Goal: Information Seeking & Learning: Check status

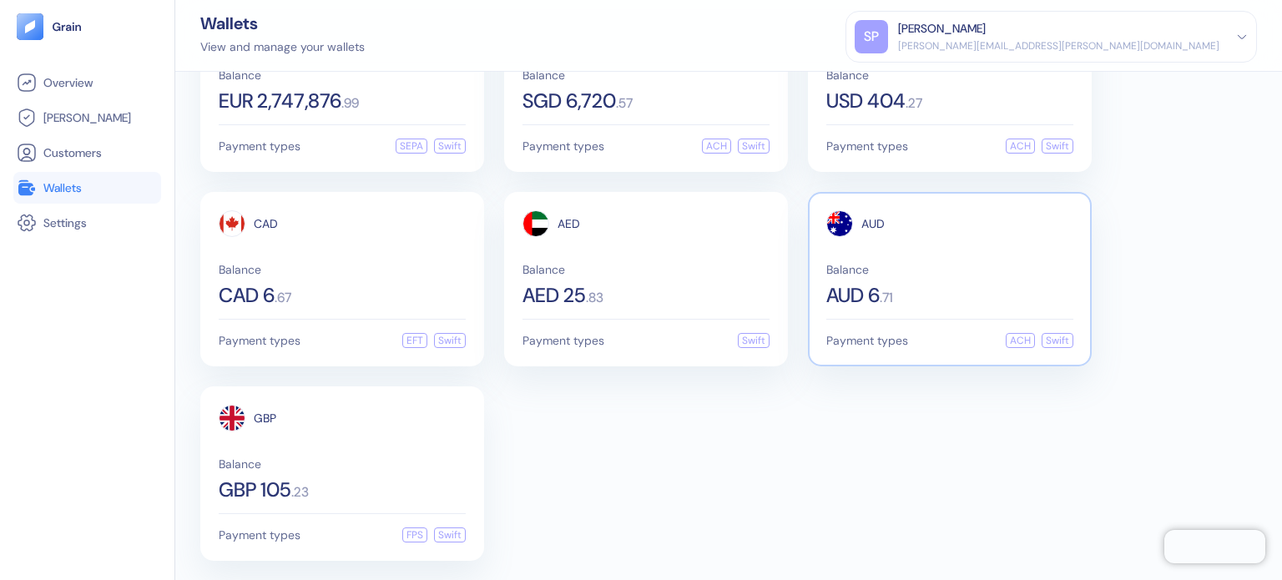
scroll to position [101, 0]
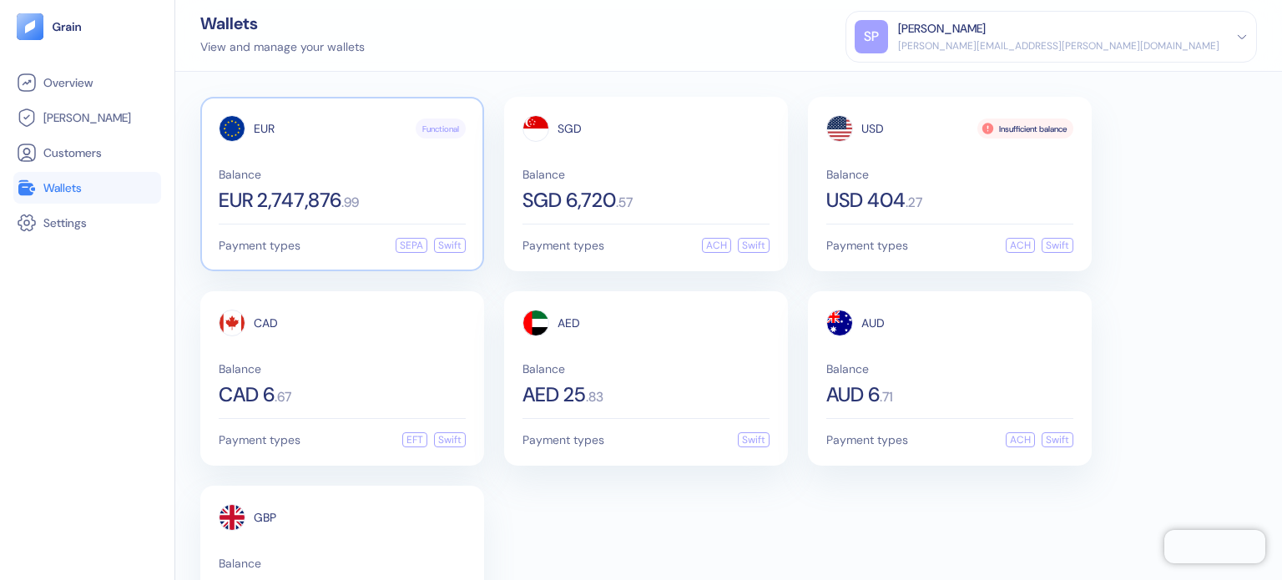
click at [291, 138] on div "EUR Functional" at bounding box center [342, 128] width 247 height 27
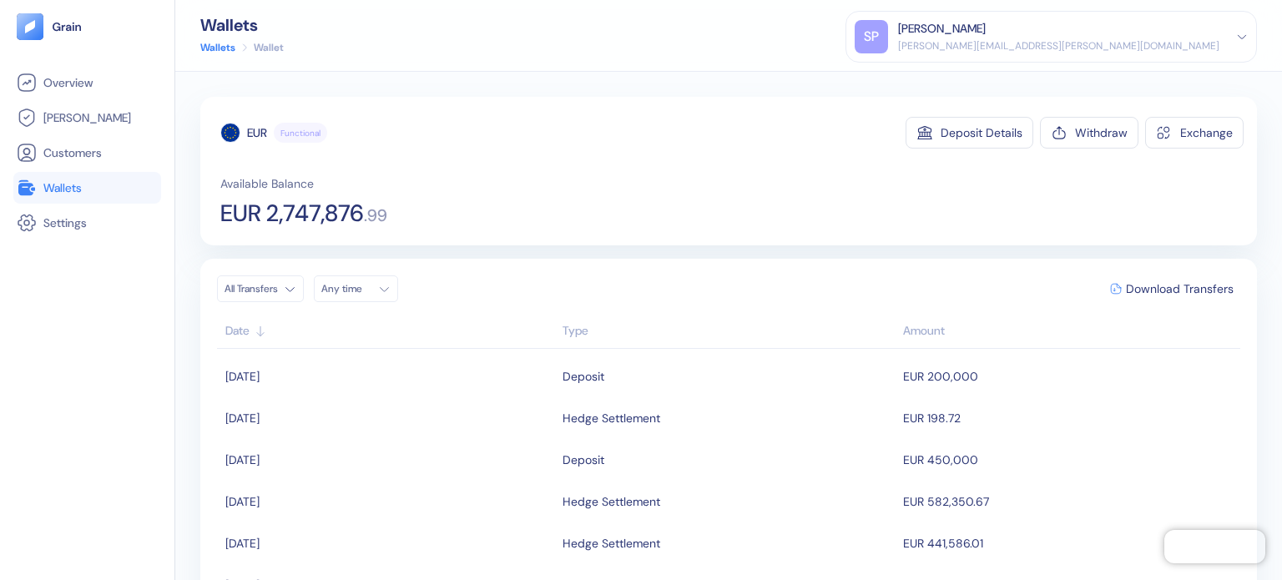
click at [103, 196] on link "Wallets" at bounding box center [87, 188] width 141 height 20
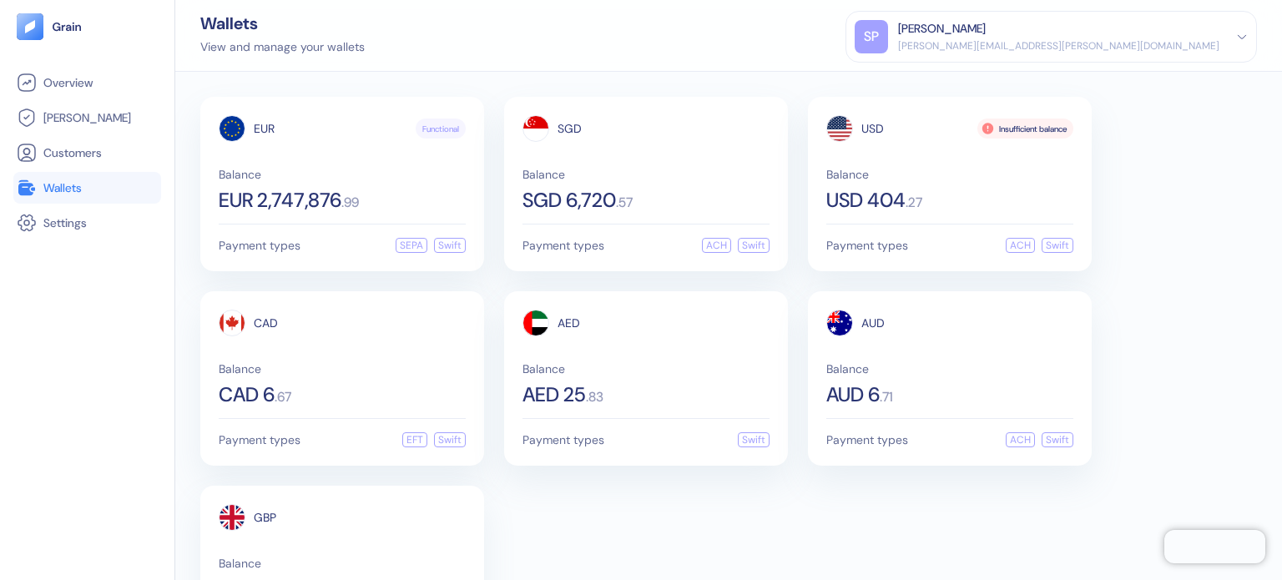
click at [264, 49] on div "View and manage your wallets" at bounding box center [282, 47] width 164 height 18
click at [784, 497] on div "EUR Functional Balance EUR 2,747,876 . 99 Payment types SEPA Swift SGD Balance …" at bounding box center [728, 378] width 1056 height 563
click at [334, 207] on span "EUR 2,747,876" at bounding box center [280, 200] width 123 height 20
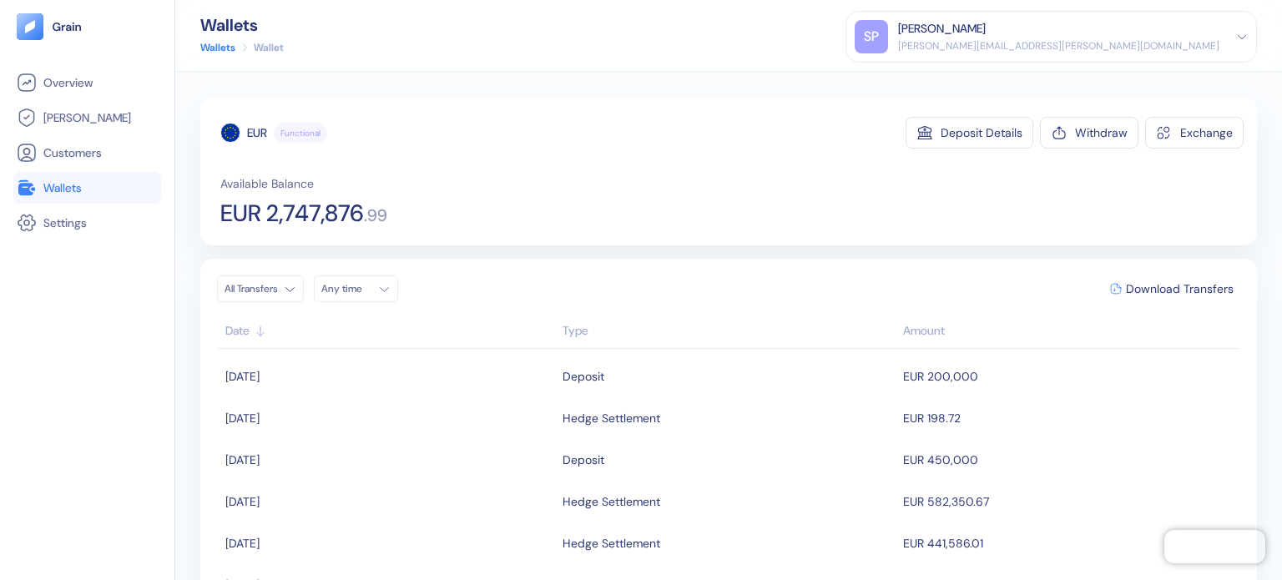
click at [82, 186] on span "Wallets" at bounding box center [62, 187] width 38 height 17
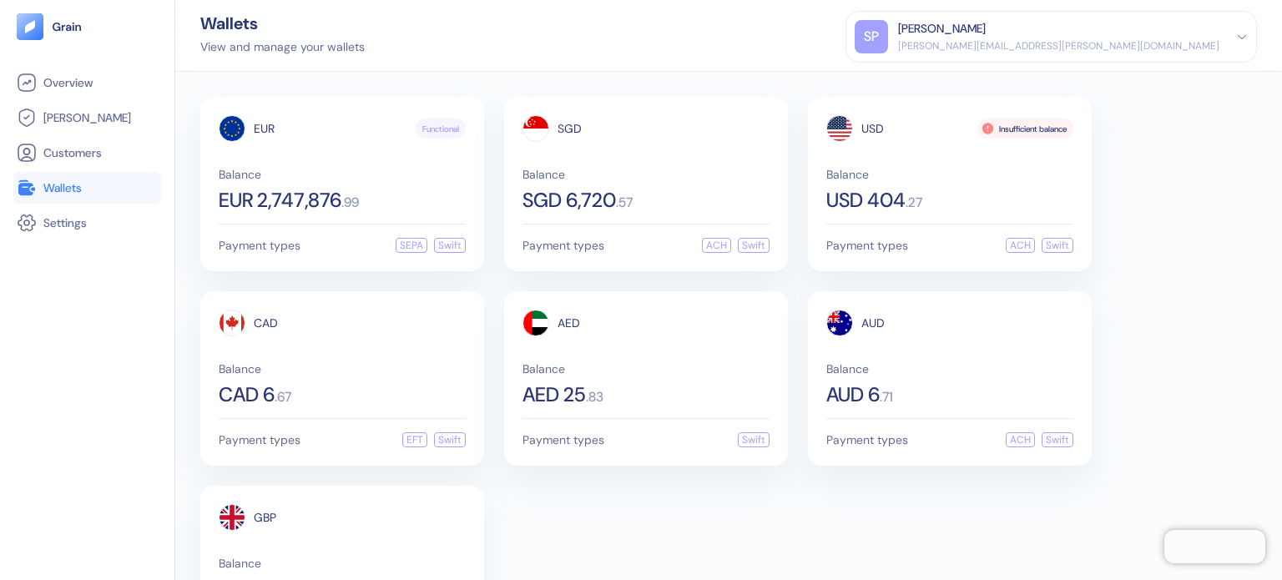
click at [351, 43] on div "View and manage your wallets" at bounding box center [282, 47] width 164 height 18
click at [400, 39] on div "Wallets View and manage your wallets [PERSON_NAME] Patil [EMAIL_ADDRESS][PERSON…" at bounding box center [728, 36] width 1106 height 72
click at [390, 162] on div "EUR Functional Balance EUR 2,747,876 . 99" at bounding box center [342, 162] width 247 height 95
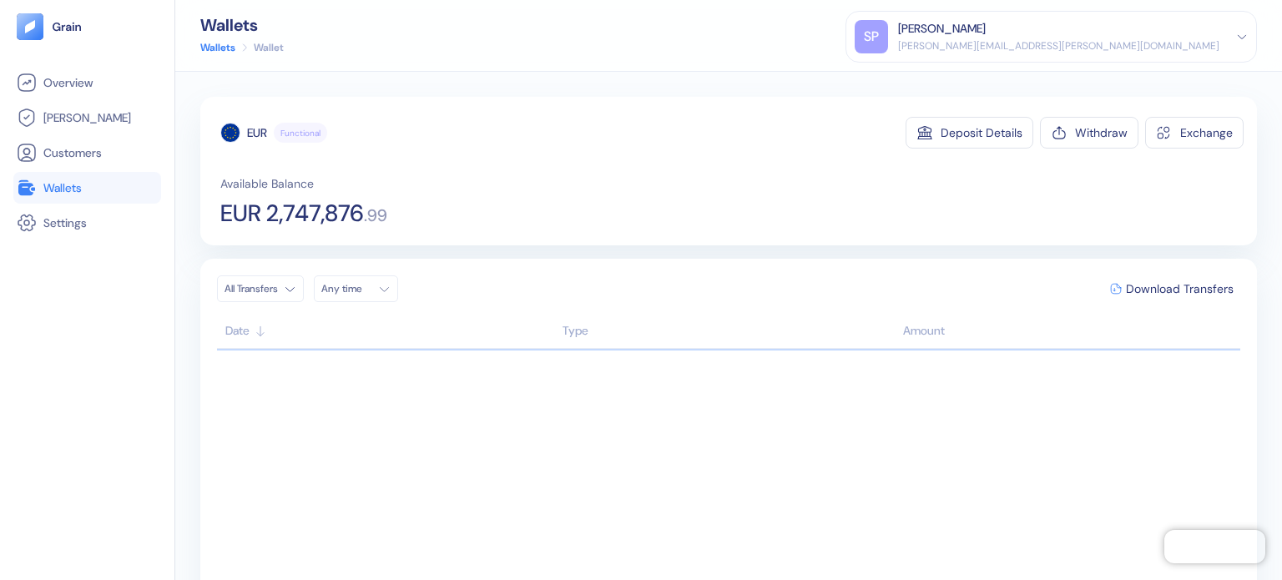
click at [120, 200] on li "Wallets" at bounding box center [87, 188] width 148 height 32
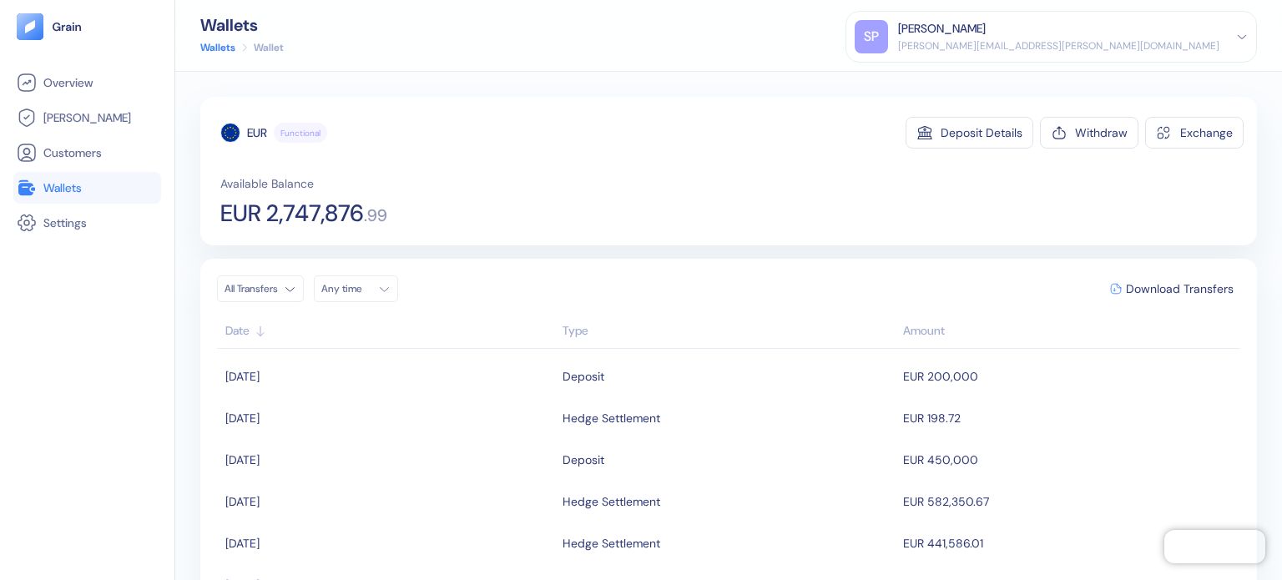
click at [126, 180] on link "Wallets" at bounding box center [87, 188] width 141 height 20
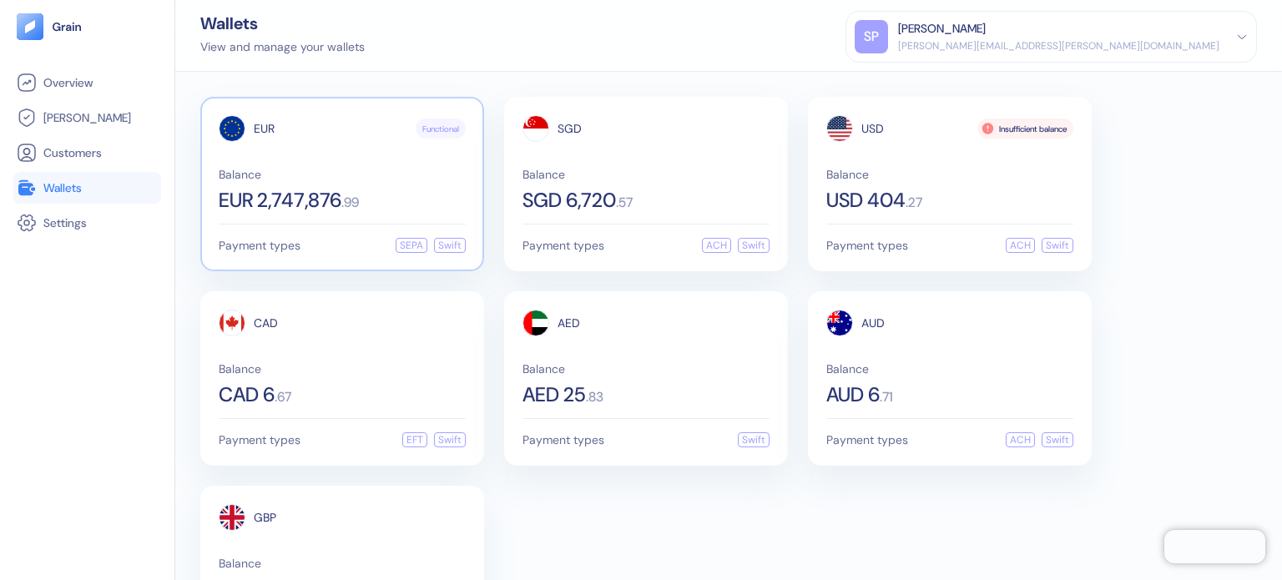
click at [324, 164] on div "EUR Functional Balance EUR 2,747,876 . 99" at bounding box center [342, 162] width 247 height 95
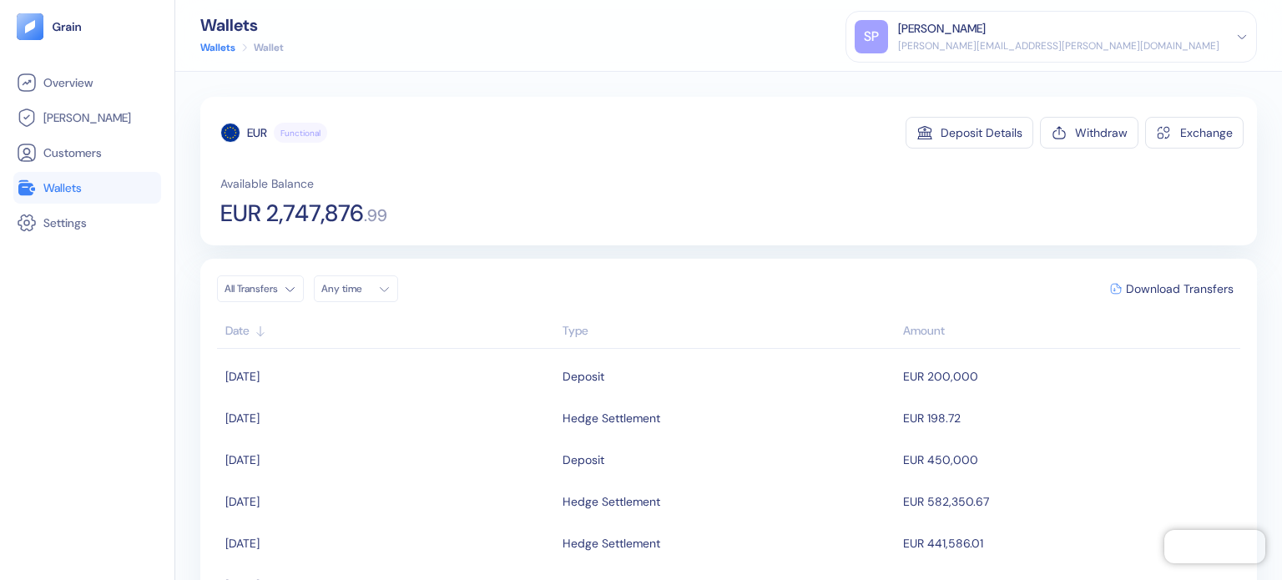
click at [113, 194] on link "Wallets" at bounding box center [87, 188] width 141 height 20
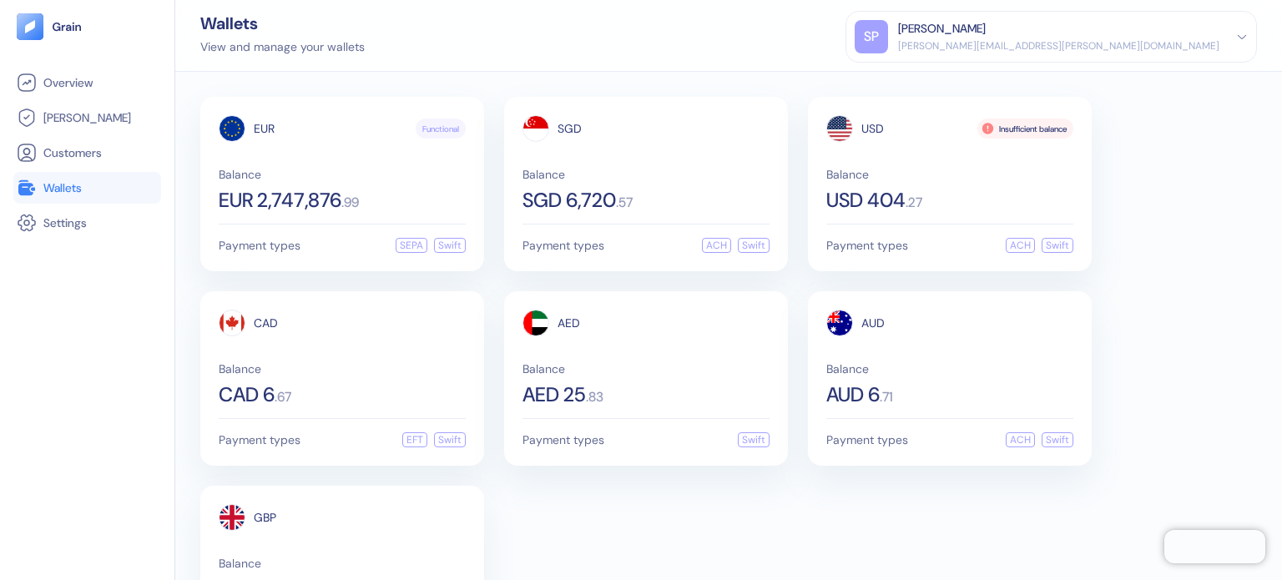
click at [350, 53] on div "View and manage your wallets" at bounding box center [282, 47] width 164 height 18
click at [306, 57] on div "Wallets View and manage your wallets [PERSON_NAME] Patil [EMAIL_ADDRESS][PERSON…" at bounding box center [728, 36] width 1106 height 72
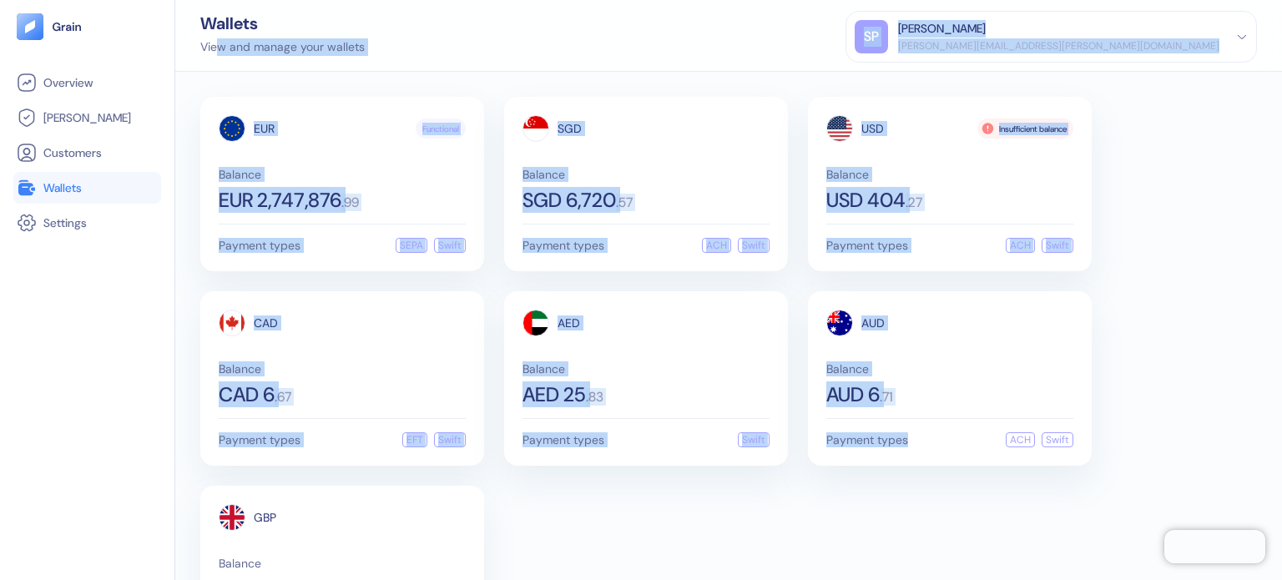
drag, startPoint x: 216, startPoint y: 52, endPoint x: 919, endPoint y: 523, distance: 846.7
click at [919, 523] on div "Wallets View and manage your wallets [PERSON_NAME] Patil [EMAIL_ADDRESS][PERSON…" at bounding box center [728, 290] width 1106 height 580
click at [801, 496] on div "EUR Functional Balance EUR 2,747,876 . 99 Payment types SEPA Swift SGD Balance …" at bounding box center [728, 378] width 1056 height 563
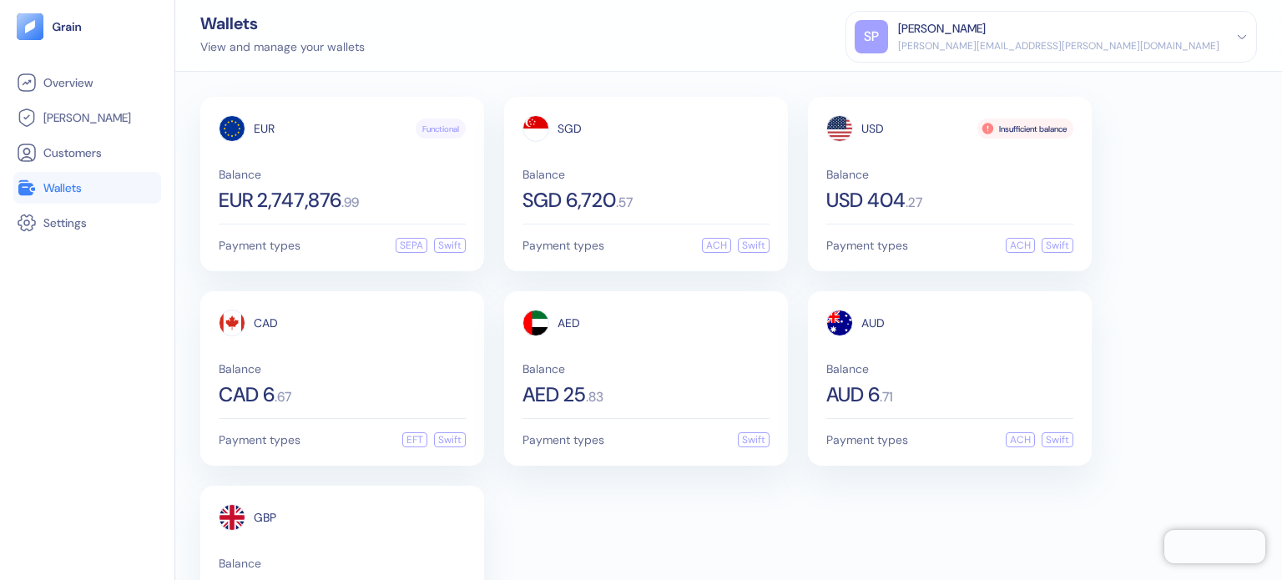
click at [325, 38] on div "View and manage your wallets" at bounding box center [282, 47] width 164 height 18
click at [344, 91] on div "EUR Functional Balance EUR 2,747,876 . 99 Payment types SEPA Swift SGD Balance …" at bounding box center [728, 326] width 1106 height 508
click at [369, 64] on div "Wallets View and manage your wallets [PERSON_NAME] Patil [EMAIL_ADDRESS][PERSON…" at bounding box center [728, 36] width 1106 height 72
click at [348, 191] on div "EUR 2,747,876 . 99" at bounding box center [342, 200] width 247 height 20
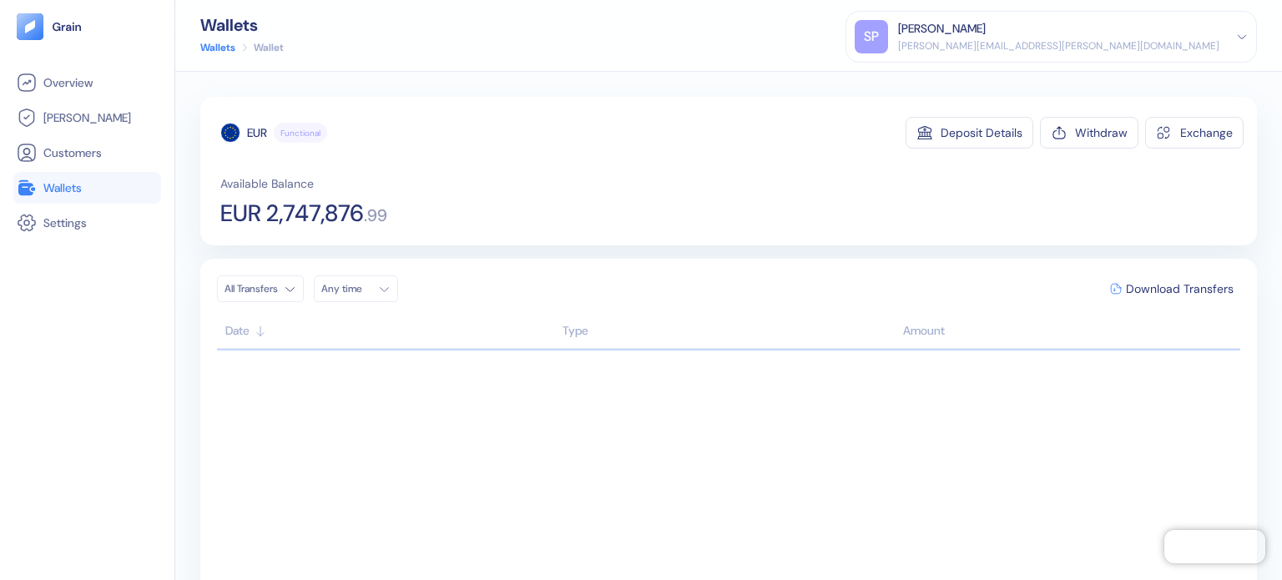
click at [71, 184] on span "Wallets" at bounding box center [62, 187] width 38 height 17
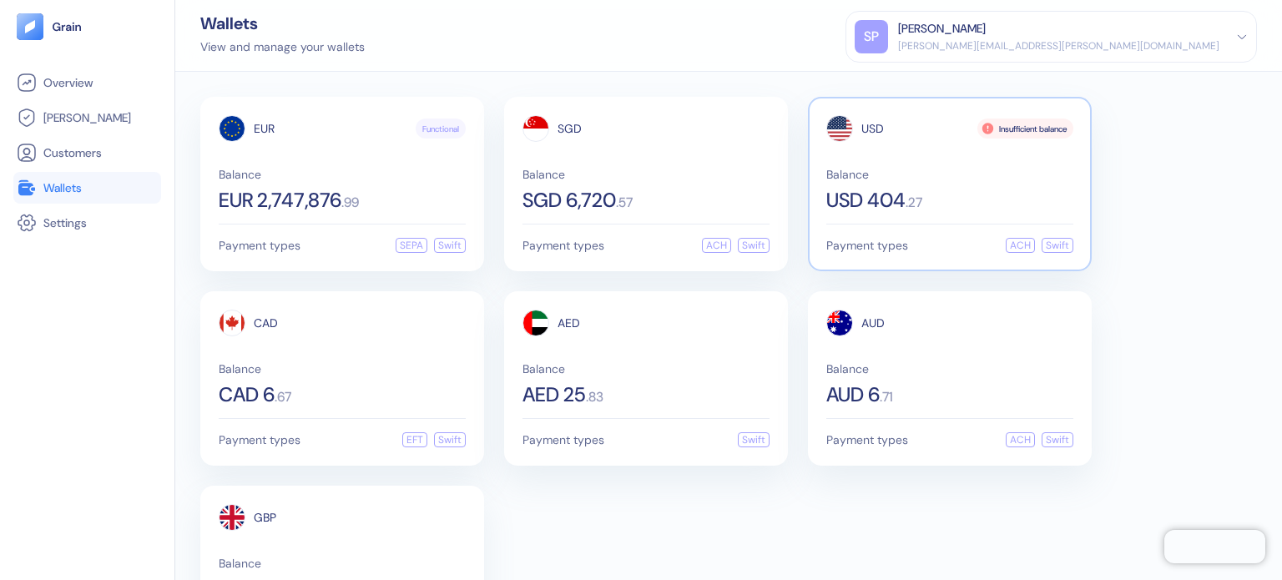
click at [883, 166] on div "USD Insufficient balance Balance USD 404 . 27" at bounding box center [949, 162] width 247 height 95
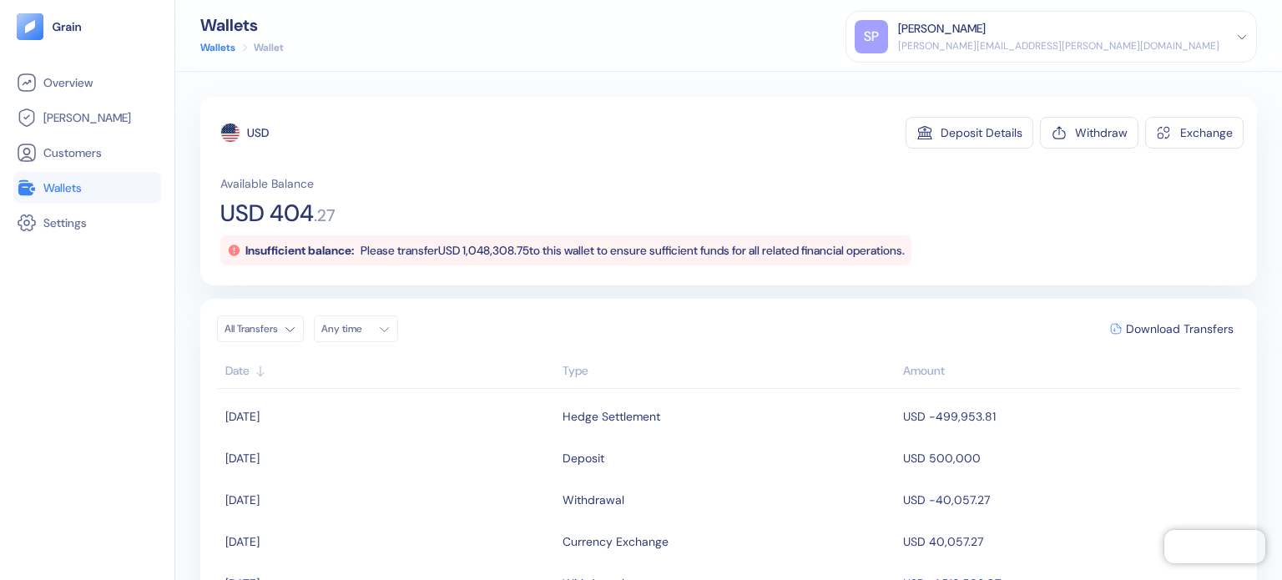
click at [118, 186] on link "Wallets" at bounding box center [87, 188] width 141 height 20
